Goal: Transaction & Acquisition: Purchase product/service

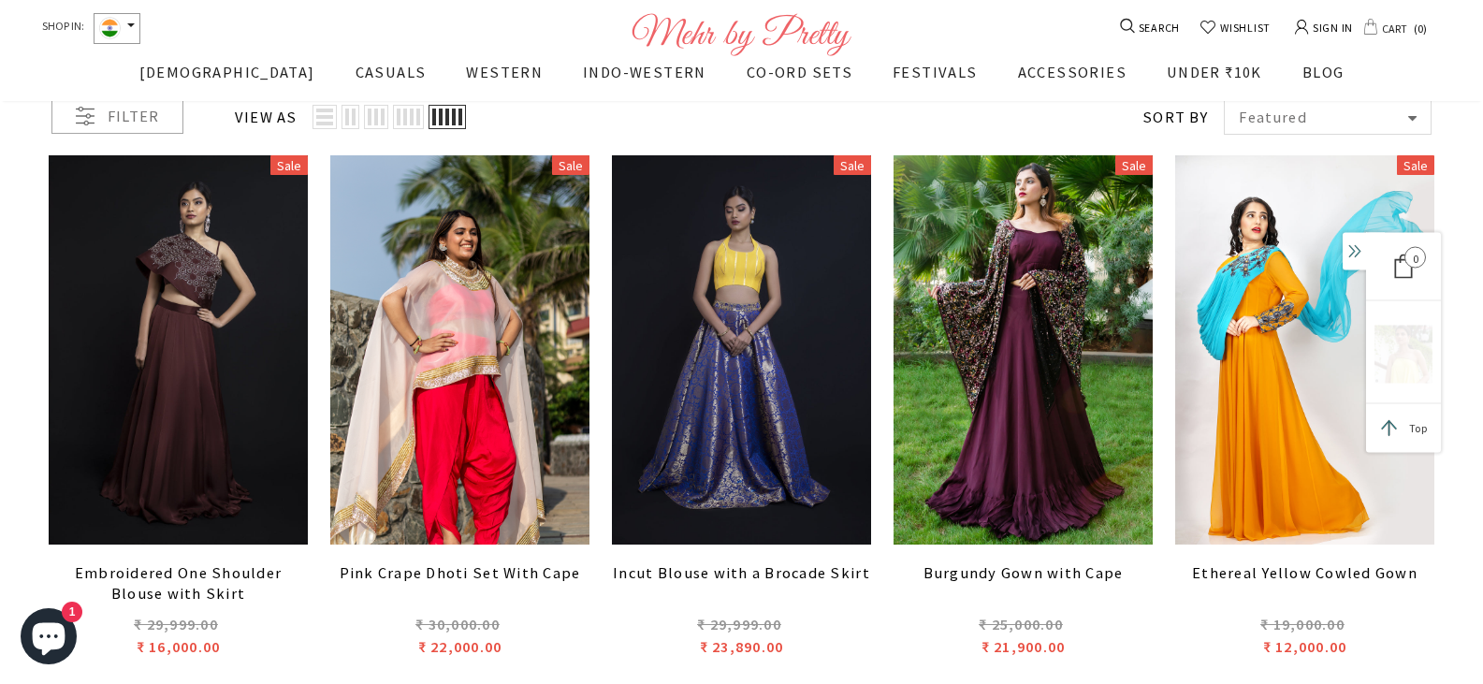
scroll to position [374, 0]
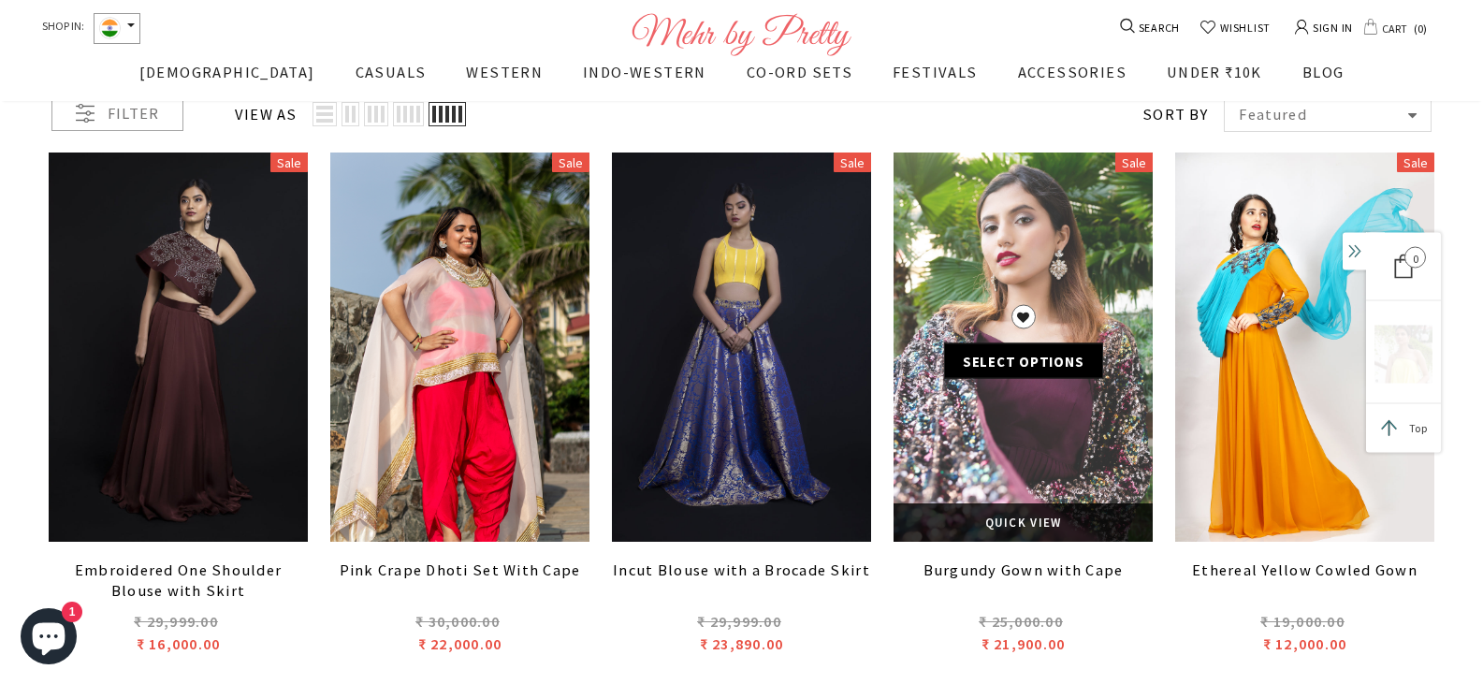
click at [994, 305] on div "ADD TO WISHLIST Select options" at bounding box center [1023, 346] width 259 height 85
click at [976, 283] on link at bounding box center [1023, 347] width 259 height 389
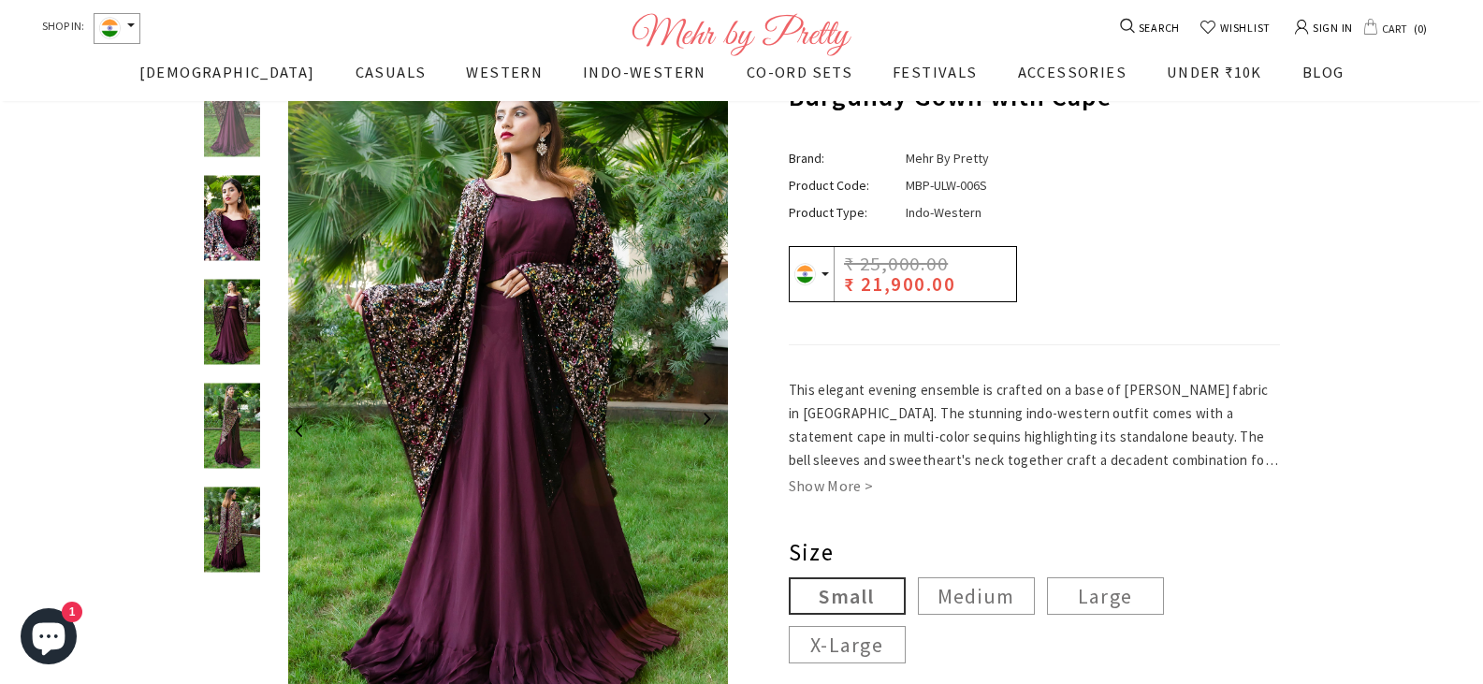
scroll to position [112, 0]
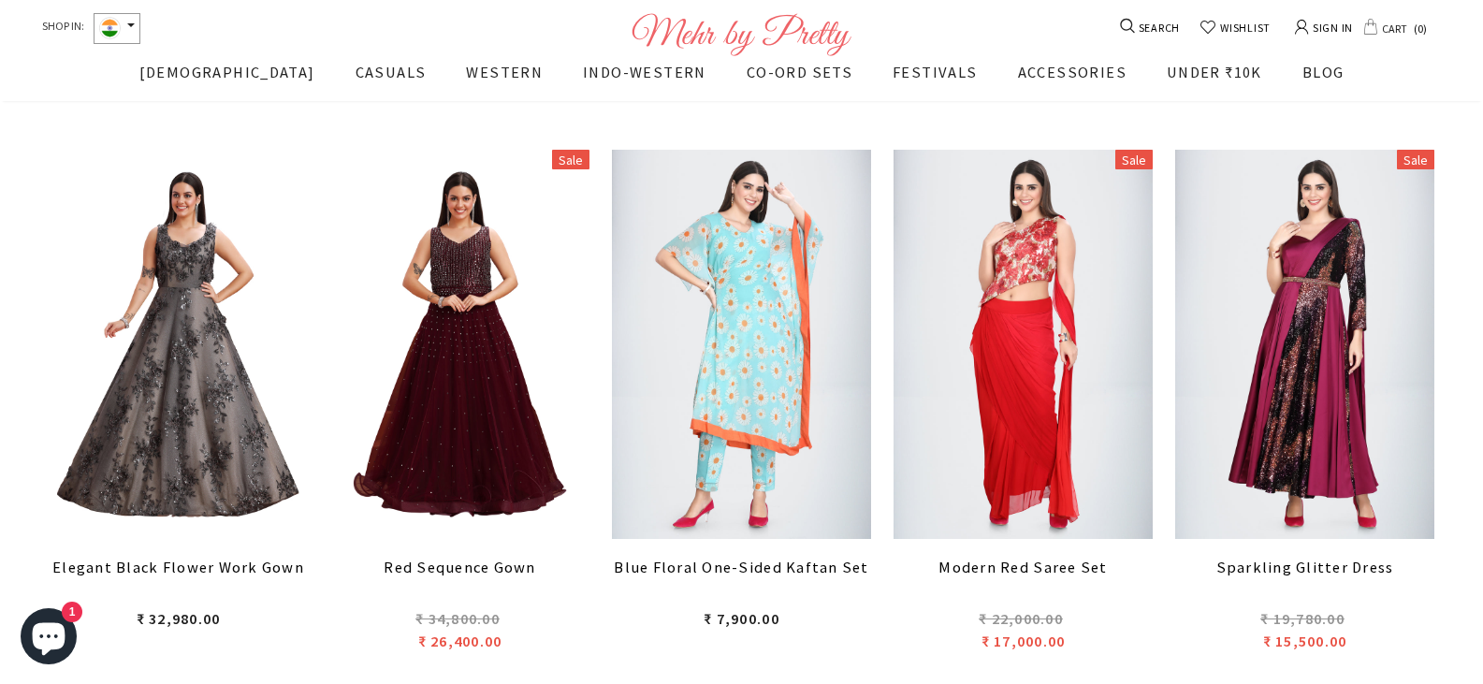
scroll to position [2695, 0]
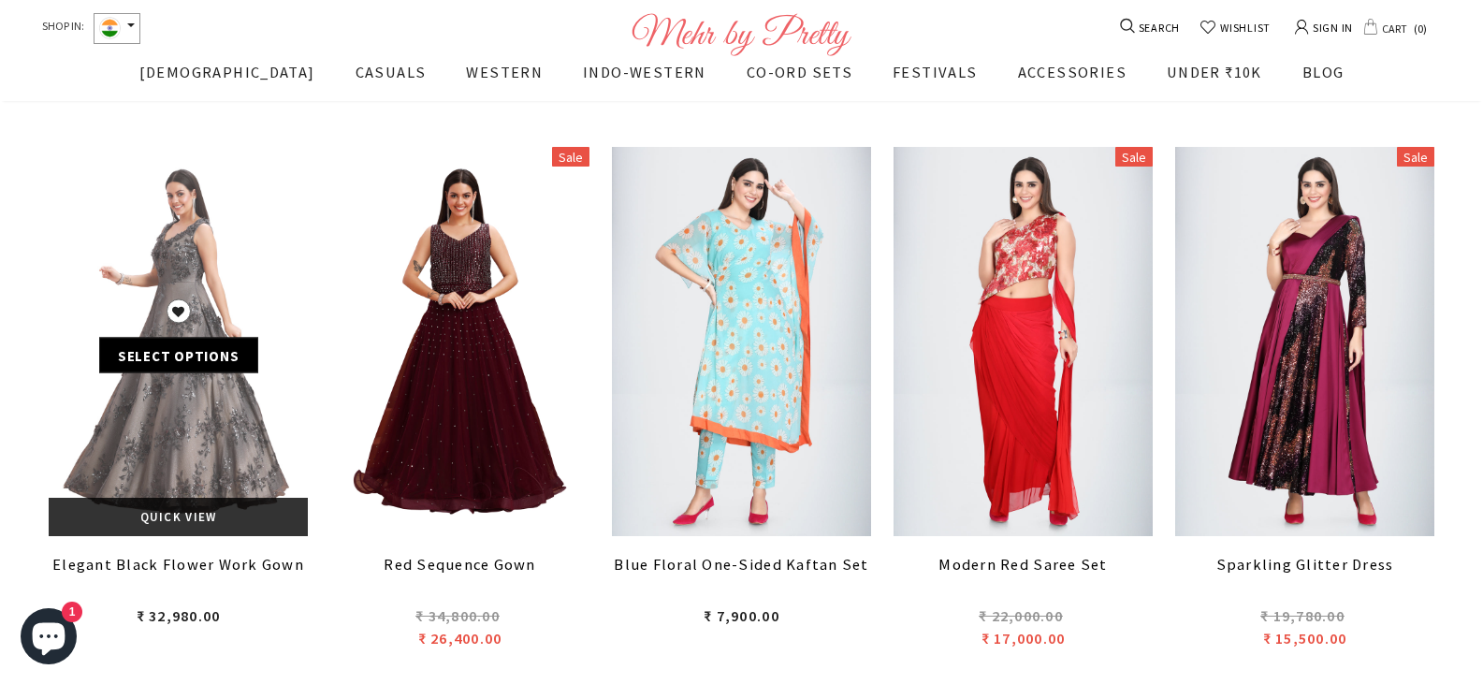
click at [233, 265] on link at bounding box center [178, 341] width 259 height 389
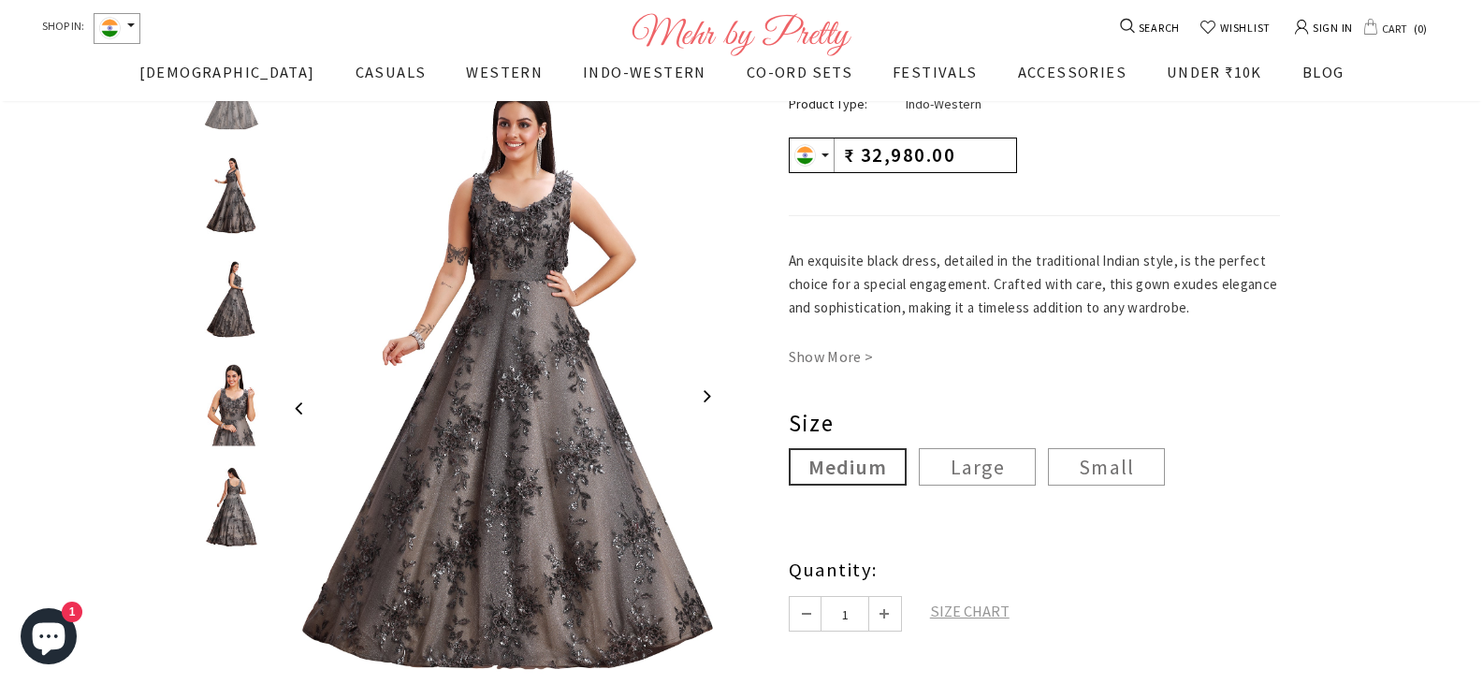
scroll to position [262, 0]
